Goal: Task Accomplishment & Management: Manage account settings

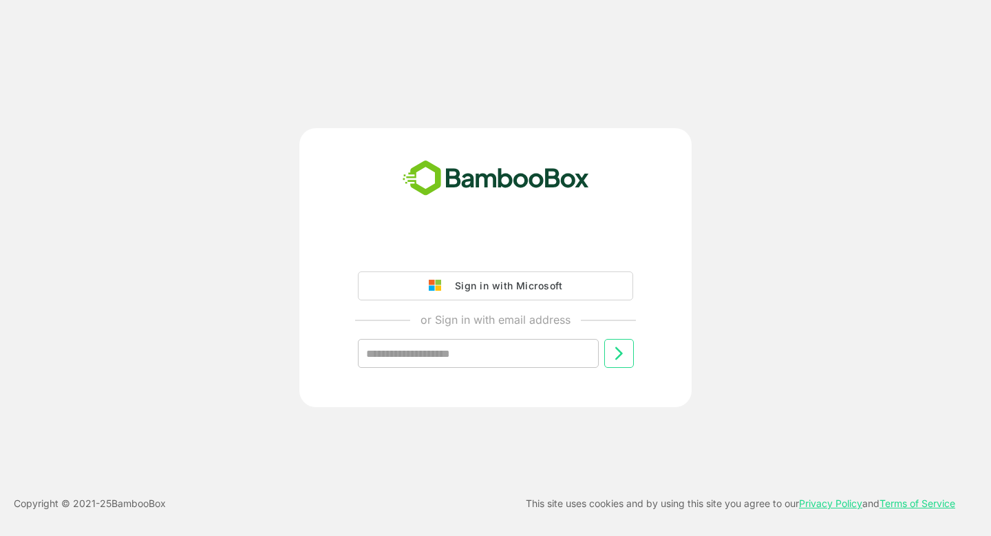
click at [503, 288] on div "Sign in with Microsoft" at bounding box center [505, 286] width 114 height 18
click at [484, 280] on div "Sign in with Microsoft" at bounding box center [505, 286] width 114 height 18
click at [509, 287] on div "Sign in with Microsoft" at bounding box center [505, 286] width 114 height 18
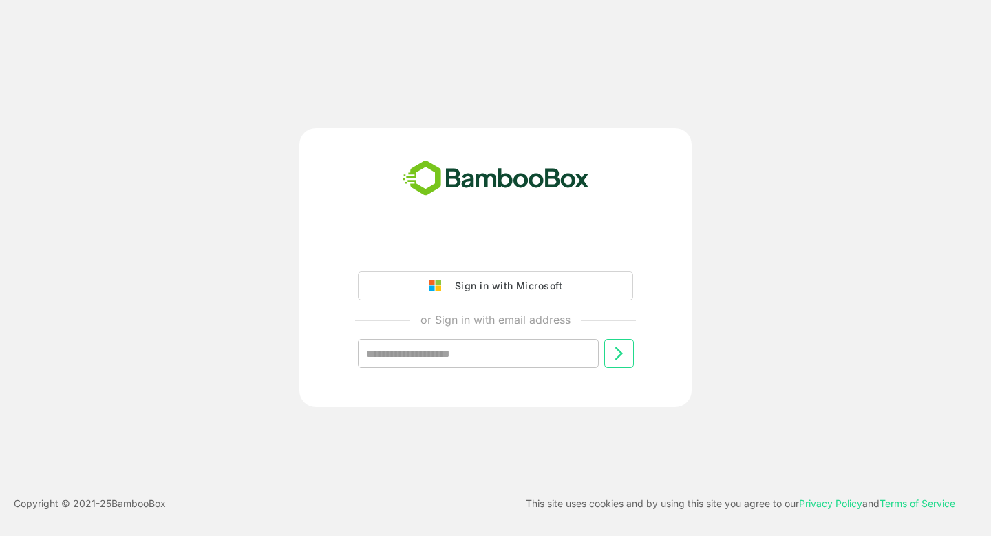
click at [509, 287] on div "Sign in with Microsoft" at bounding box center [505, 286] width 114 height 18
click at [786, 189] on div "Sign in with Microsoft or Sign in with email address ​" at bounding box center [495, 267] width 793 height 279
click at [510, 284] on div "Sign in with Microsoft" at bounding box center [505, 286] width 114 height 18
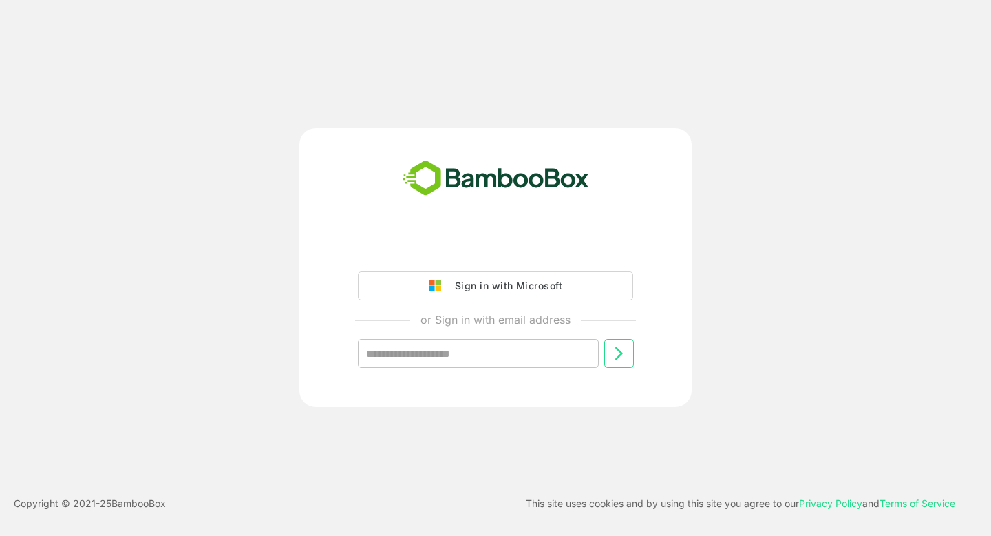
click at [562, 288] on button "Sign in with Microsoft" at bounding box center [495, 285] width 275 height 29
click at [541, 288] on div "Sign in with Microsoft" at bounding box center [505, 286] width 114 height 18
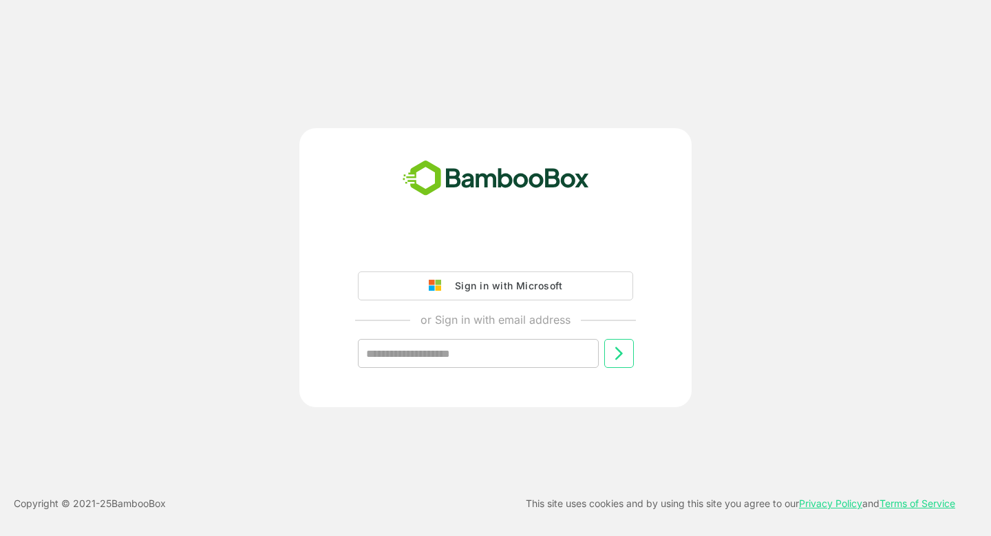
click at [541, 288] on div "Sign in with Microsoft" at bounding box center [505, 286] width 114 height 18
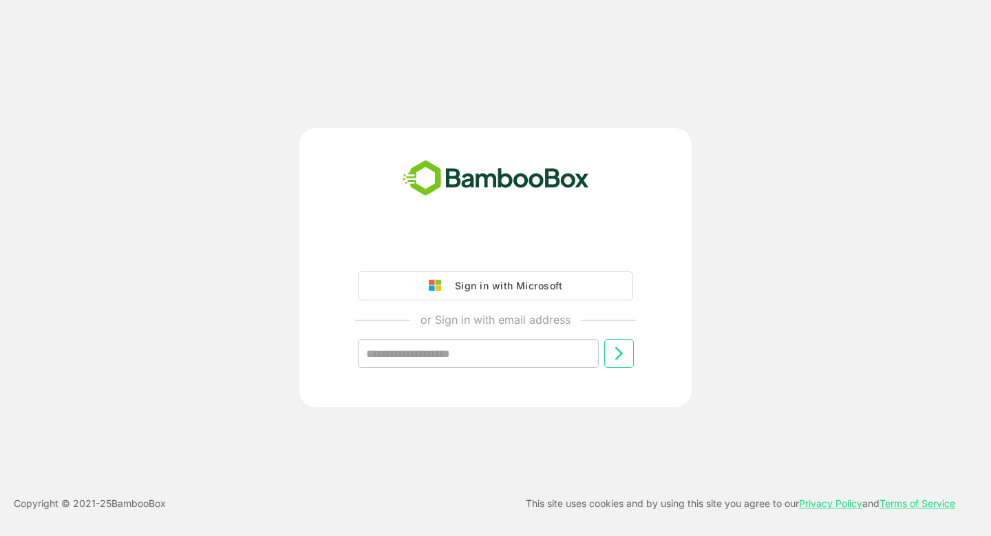
click at [541, 288] on div "Sign in with Microsoft" at bounding box center [505, 286] width 114 height 18
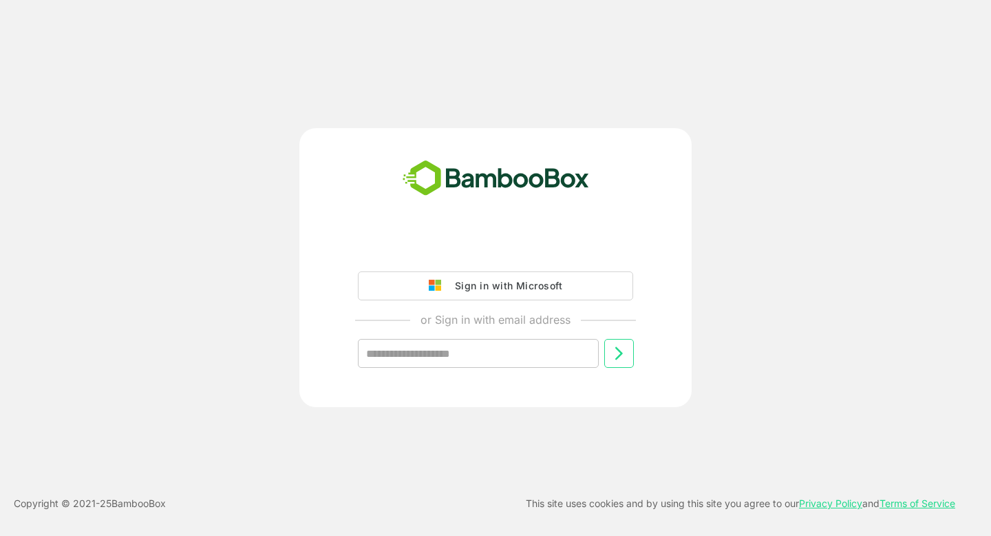
click at [541, 288] on div "Sign in with Microsoft" at bounding box center [505, 286] width 114 height 18
